Goal: Book appointment/travel/reservation

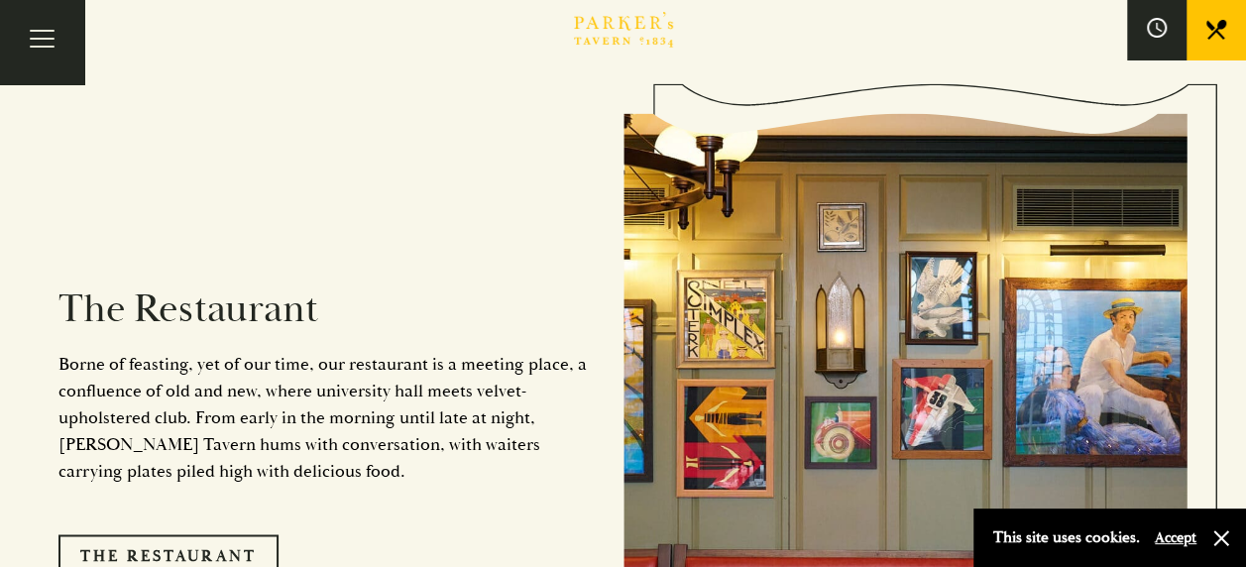
scroll to position [1478, 0]
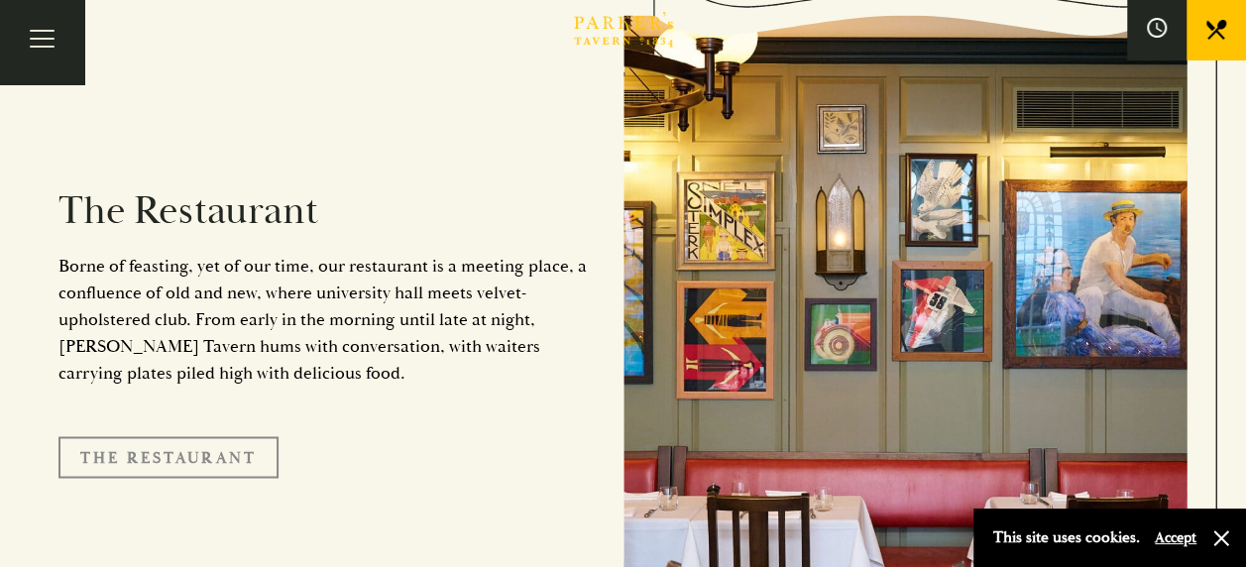
click at [246, 436] on link "The Restaurant" at bounding box center [168, 457] width 220 height 42
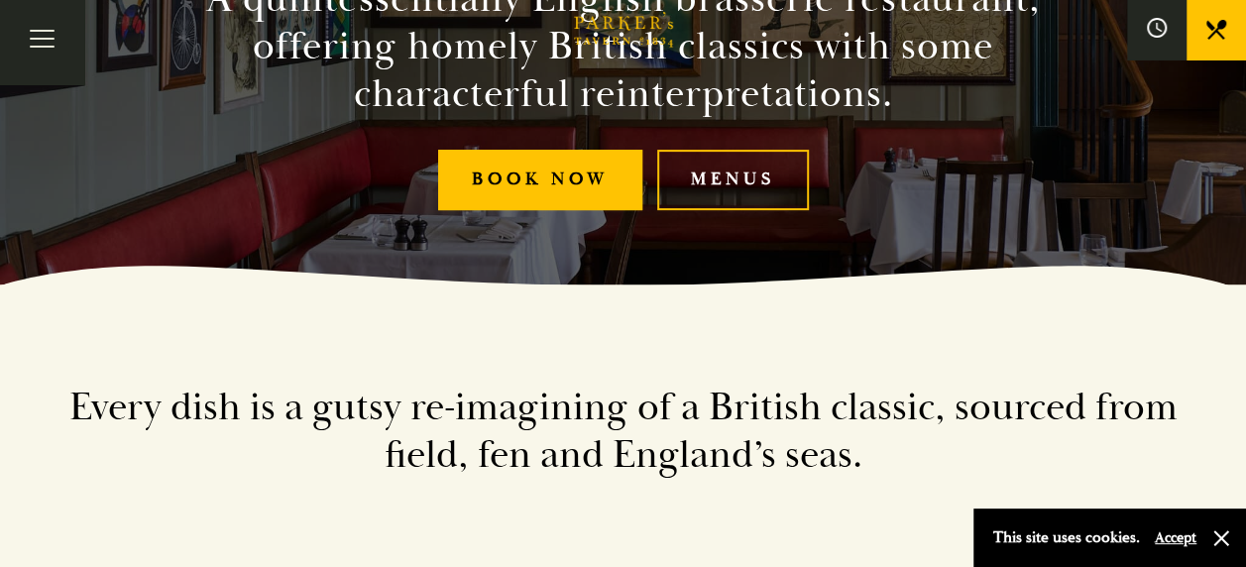
scroll to position [166, 0]
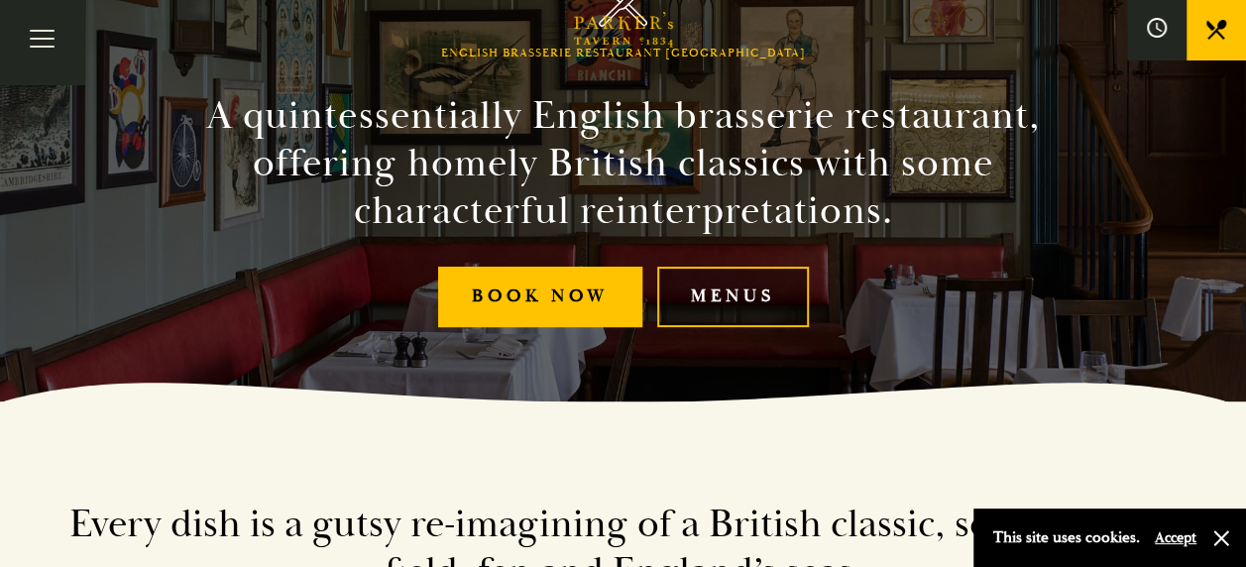
click at [780, 281] on link "Menus" at bounding box center [733, 297] width 152 height 60
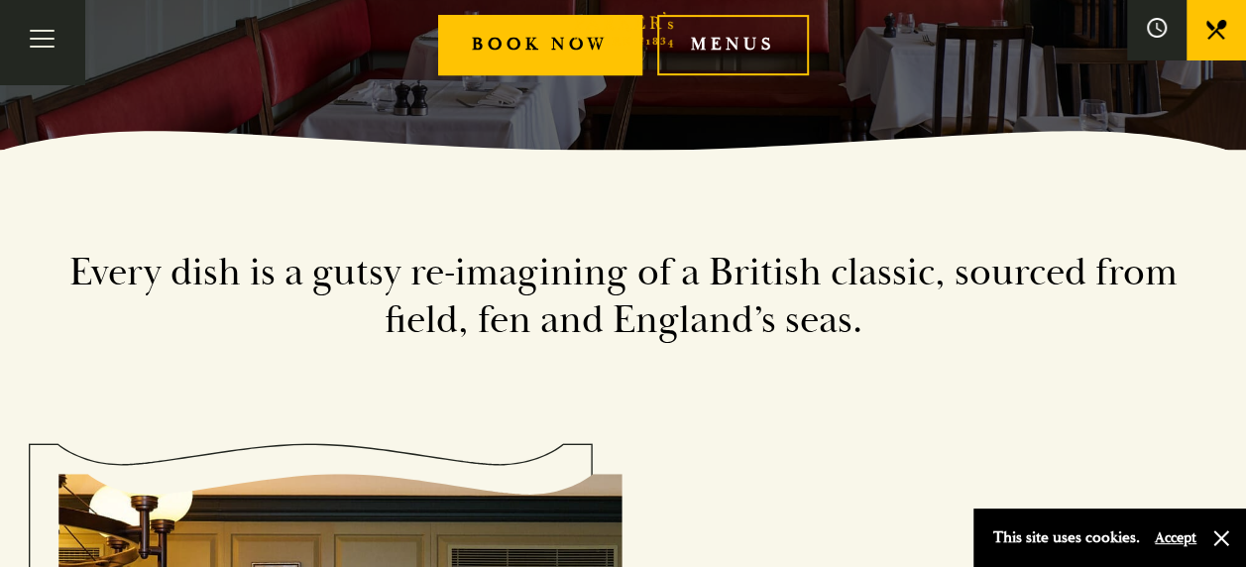
scroll to position [0, 0]
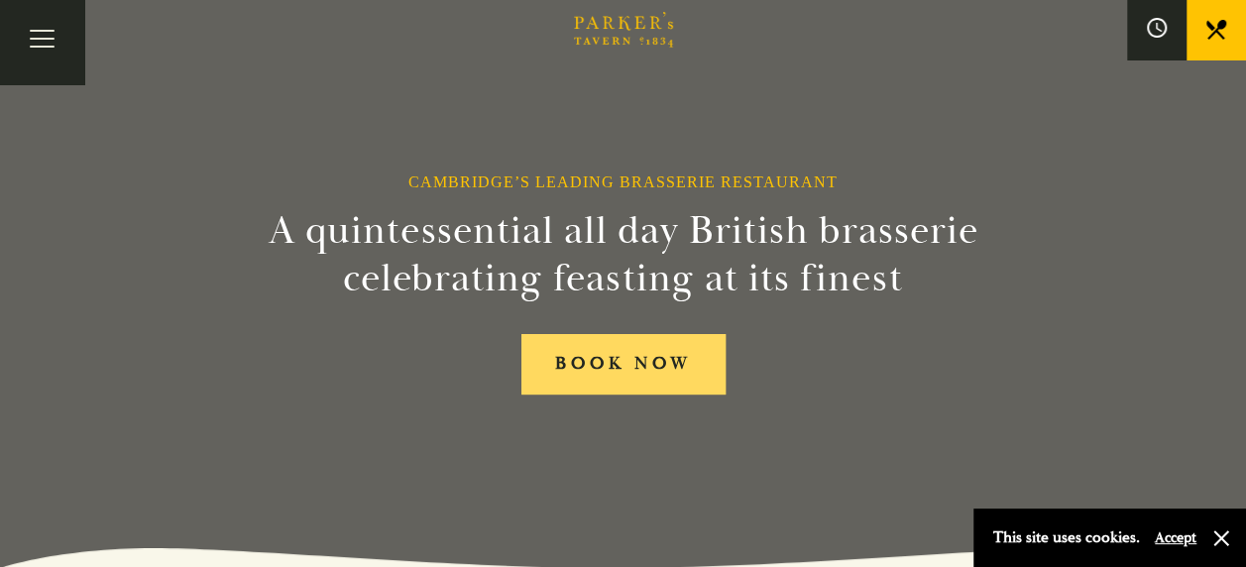
click at [629, 364] on link "BOOK NOW" at bounding box center [623, 364] width 204 height 60
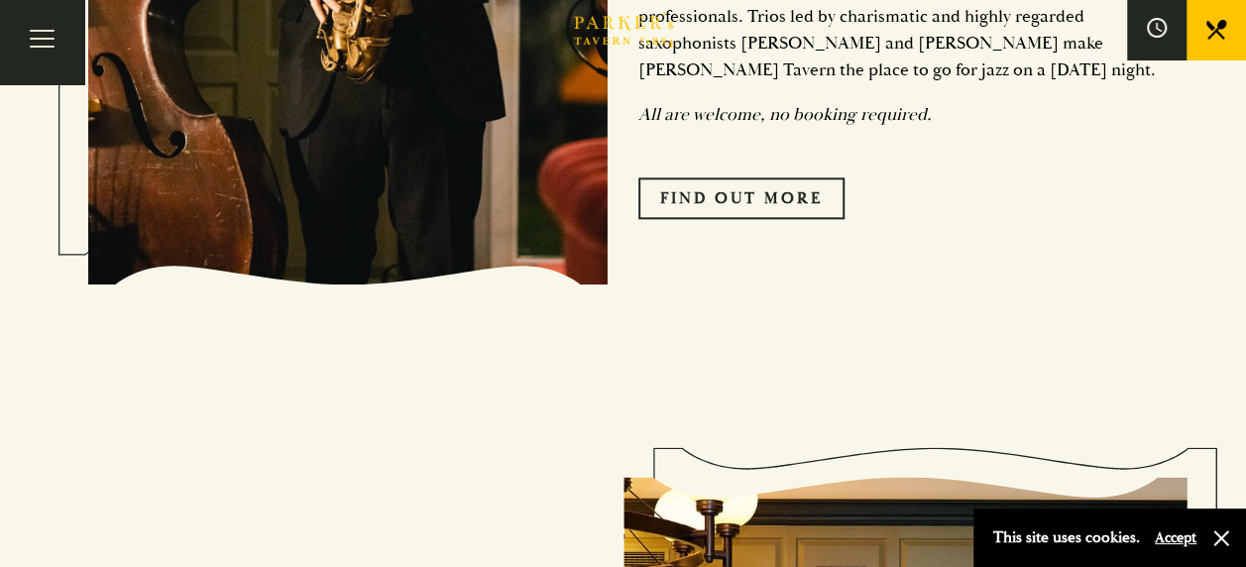
scroll to position [1128, 0]
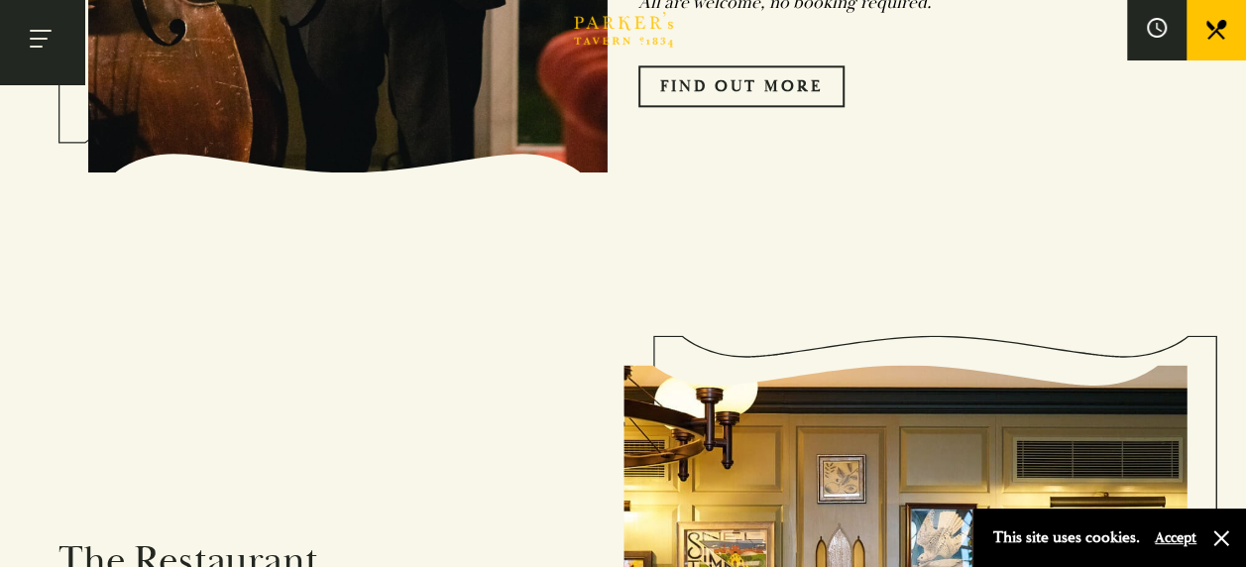
click at [50, 71] on button "Toggle navigation" at bounding box center [42, 42] width 84 height 84
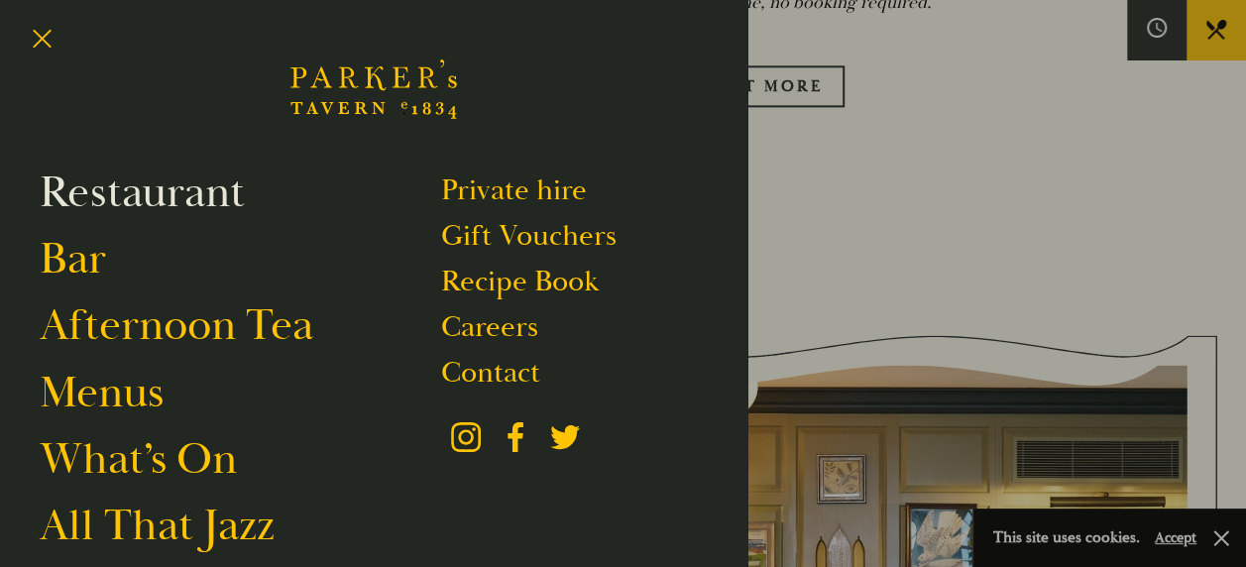
click at [204, 194] on link "Restaurant" at bounding box center [142, 193] width 205 height 56
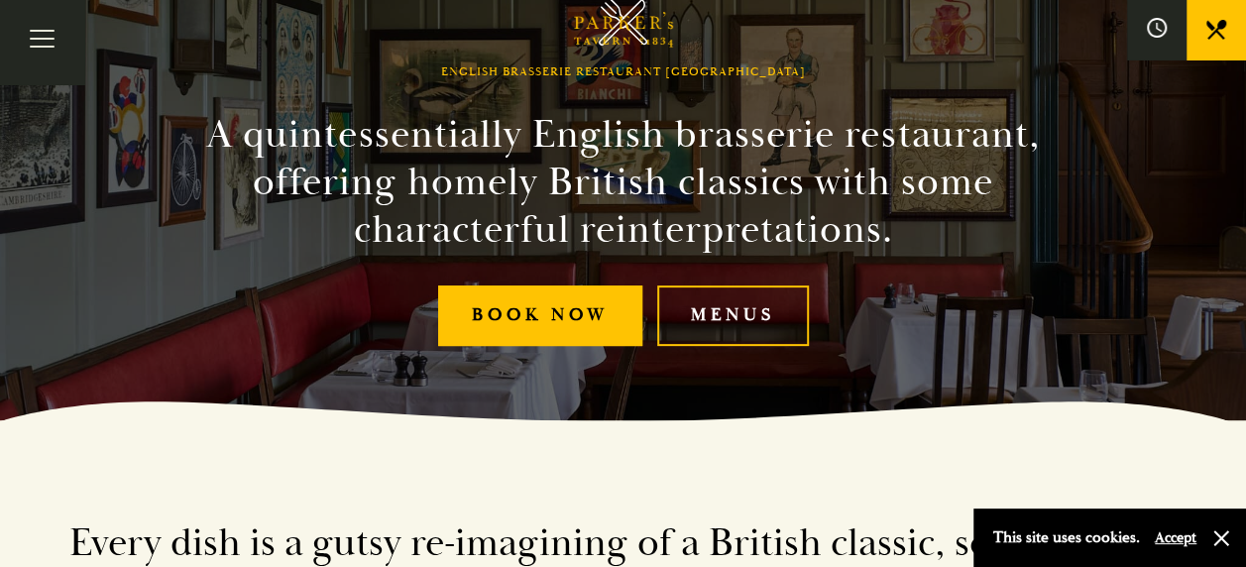
scroll to position [113, 0]
